Goal: Task Accomplishment & Management: Manage account settings

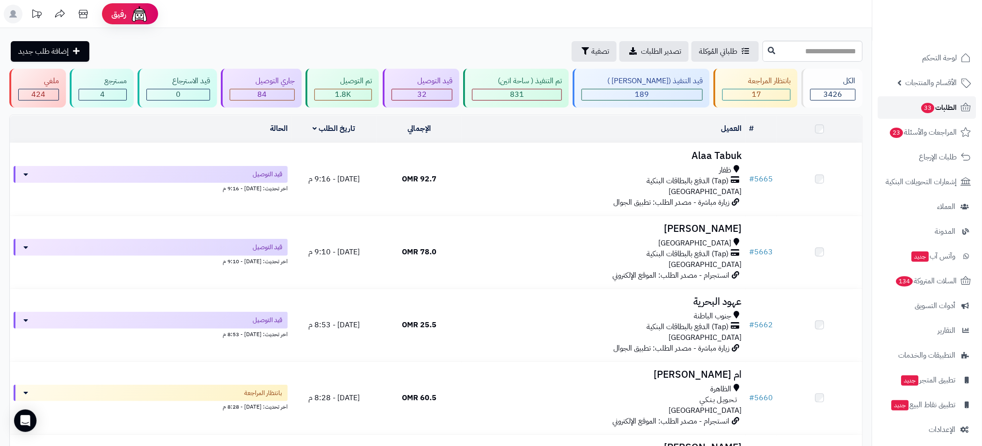
click at [946, 116] on link "الطلبات 33" at bounding box center [927, 107] width 98 height 22
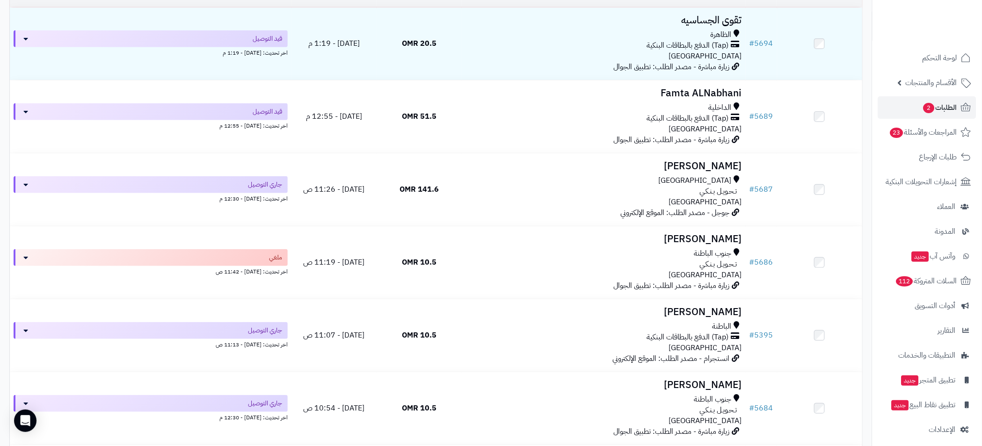
scroll to position [421, 0]
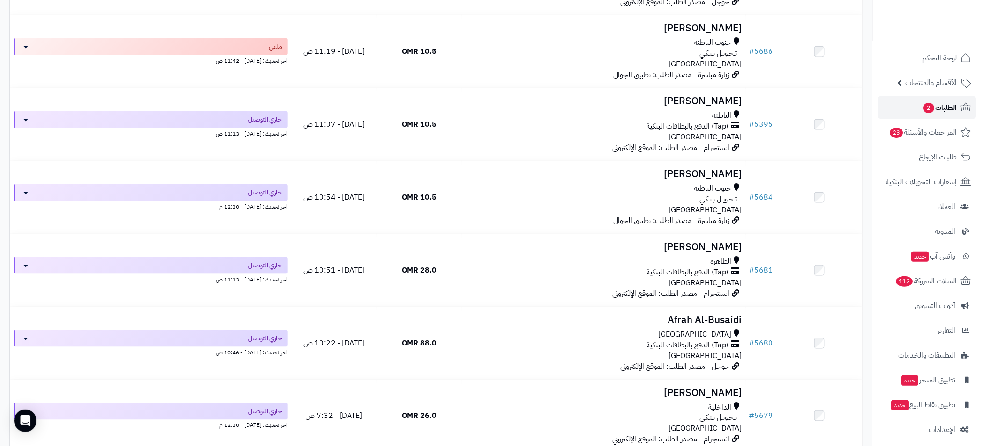
click at [947, 109] on span "الطلبات 2" at bounding box center [939, 107] width 35 height 13
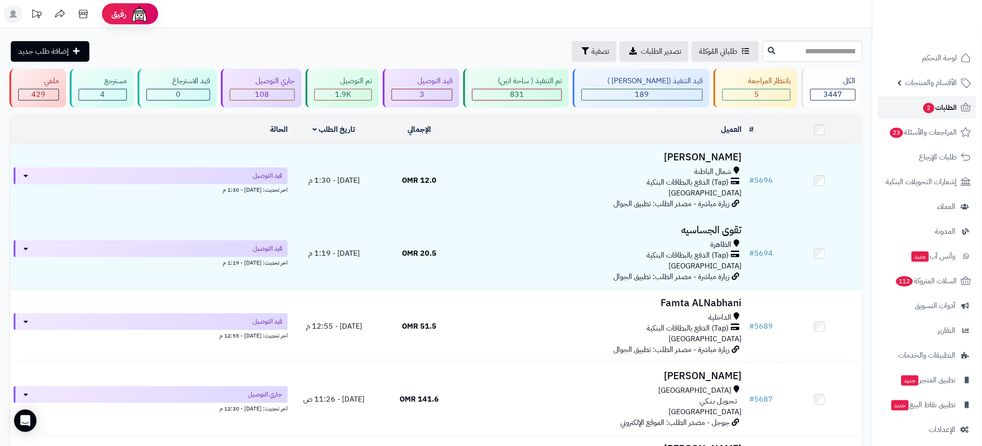
click at [950, 102] on span "الطلبات 2" at bounding box center [939, 107] width 35 height 13
click at [934, 101] on span "الطلبات 2" at bounding box center [939, 107] width 35 height 13
